Goal: Information Seeking & Learning: Find specific fact

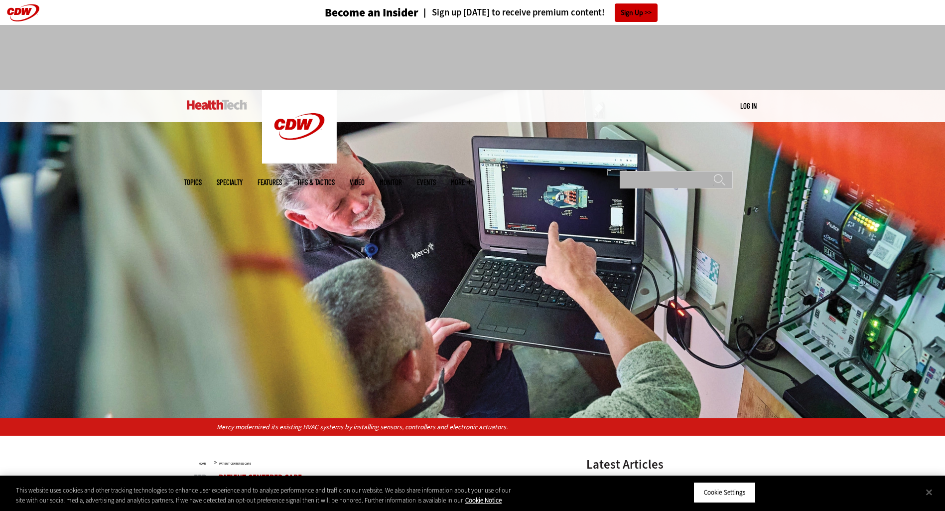
click at [653, 171] on input "Search" at bounding box center [676, 179] width 113 height 17
click at [640, 171] on input "Search" at bounding box center [676, 179] width 113 height 17
type input "*****"
click at [714, 173] on input "******" at bounding box center [720, 183] width 12 height 20
